Goal: Task Accomplishment & Management: Manage account settings

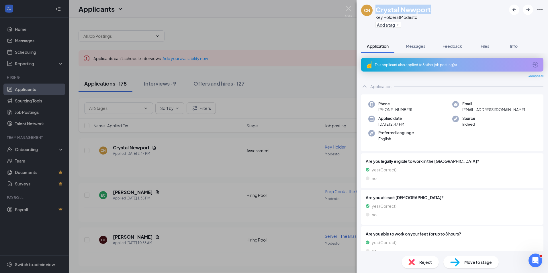
scroll to position [327, 0]
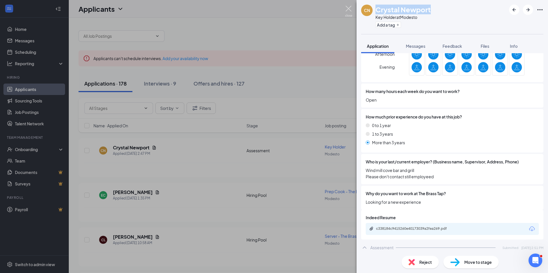
click at [347, 8] on img at bounding box center [348, 11] width 7 height 11
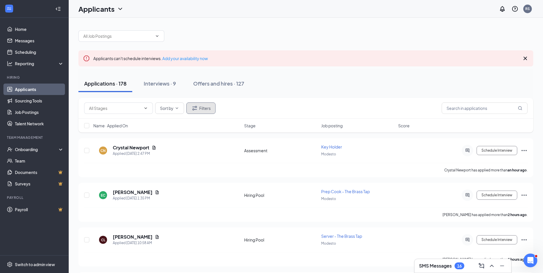
click at [211, 110] on button "Filters" at bounding box center [201, 108] width 29 height 11
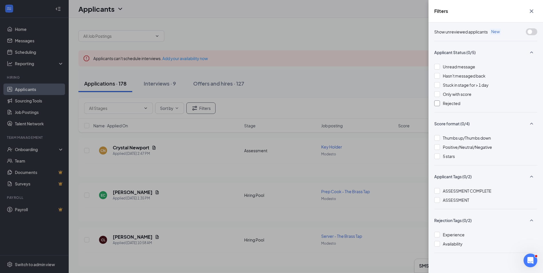
click at [442, 103] on div "Rejected" at bounding box center [486, 103] width 103 height 6
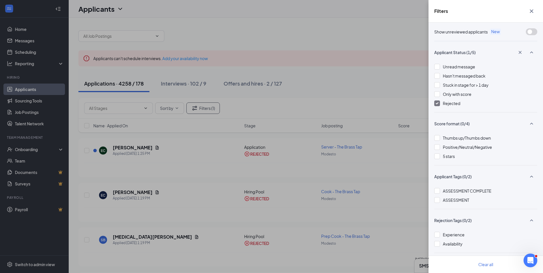
click at [534, 10] on icon "Cross" at bounding box center [532, 11] width 7 height 7
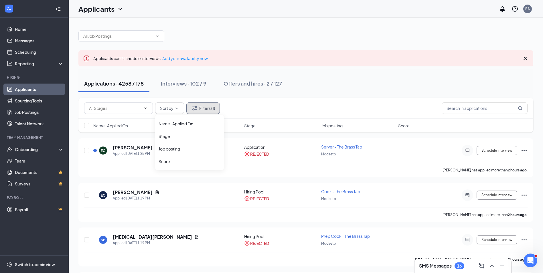
click at [209, 106] on button "Filters (1)" at bounding box center [204, 108] width 34 height 11
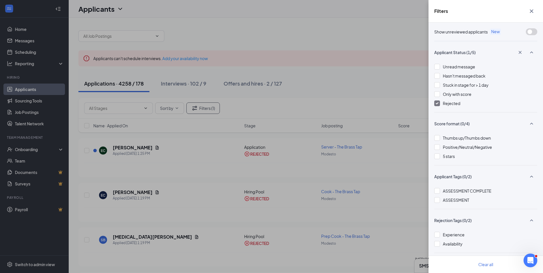
click at [438, 100] on div "Rejected" at bounding box center [486, 103] width 103 height 6
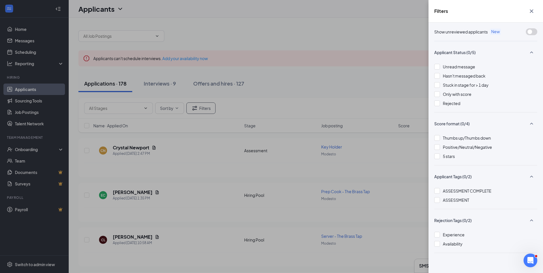
click at [222, 119] on div "Filters Show unreviewed applicants New Applicant Status (0/5) Unread message Ha…" at bounding box center [271, 136] width 543 height 273
click at [535, 9] on icon "Cross" at bounding box center [532, 11] width 7 height 7
